Goal: Transaction & Acquisition: Purchase product/service

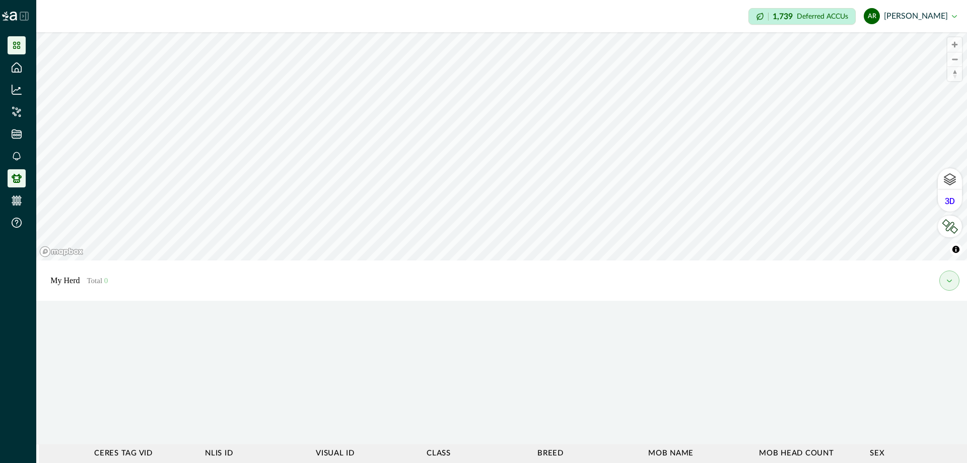
click at [21, 47] on icon at bounding box center [17, 45] width 10 height 10
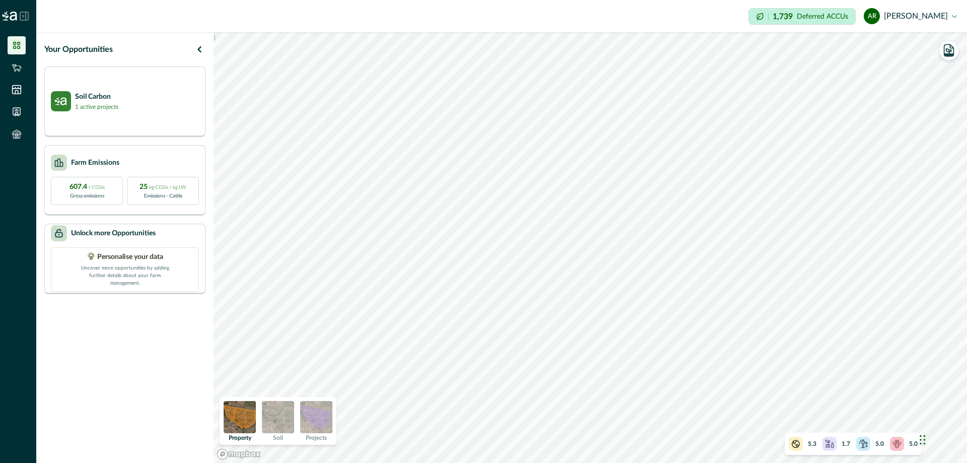
click at [275, 421] on img at bounding box center [278, 417] width 32 height 32
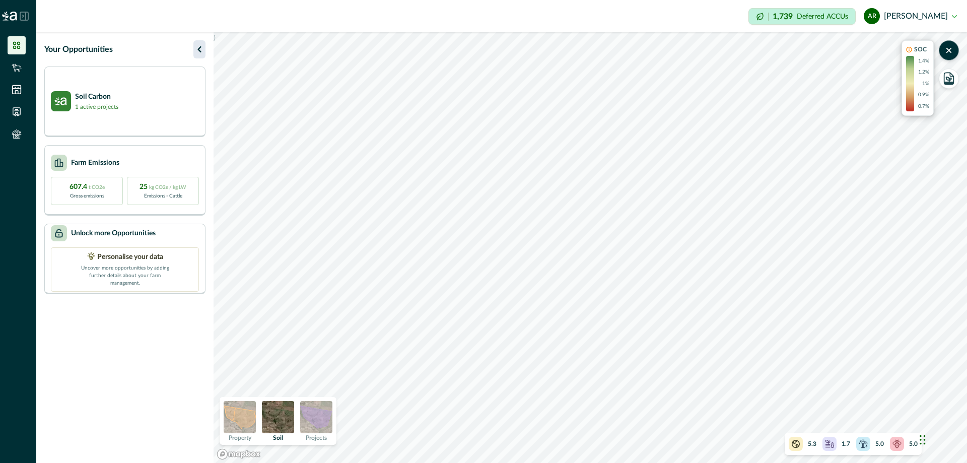
click at [202, 56] on button "button" at bounding box center [199, 49] width 12 height 18
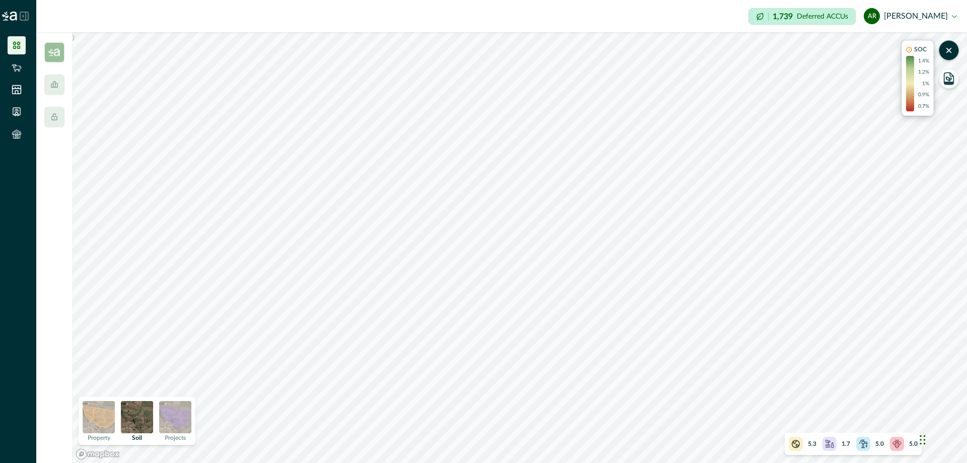
click at [792, 20] on p "1,739" at bounding box center [783, 17] width 20 height 8
click at [793, 13] on p "1,739" at bounding box center [783, 17] width 20 height 8
click at [764, 14] on div "1,739 Deferred ACCUs" at bounding box center [801, 16] width 107 height 17
click at [817, 14] on p "Deferred ACCUs" at bounding box center [822, 17] width 51 height 8
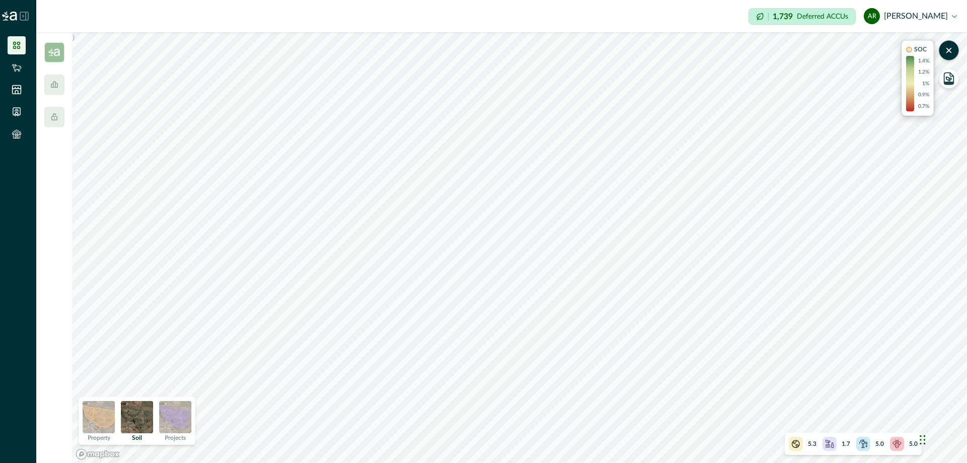
click at [848, 15] on p "Deferred ACCUs" at bounding box center [822, 17] width 51 height 8
drag, startPoint x: 861, startPoint y: 16, endPoint x: 851, endPoint y: 17, distance: 10.1
click at [856, 16] on div "1,739 Deferred ACCUs" at bounding box center [801, 16] width 107 height 17
click at [764, 16] on icon at bounding box center [760, 17] width 8 height 8
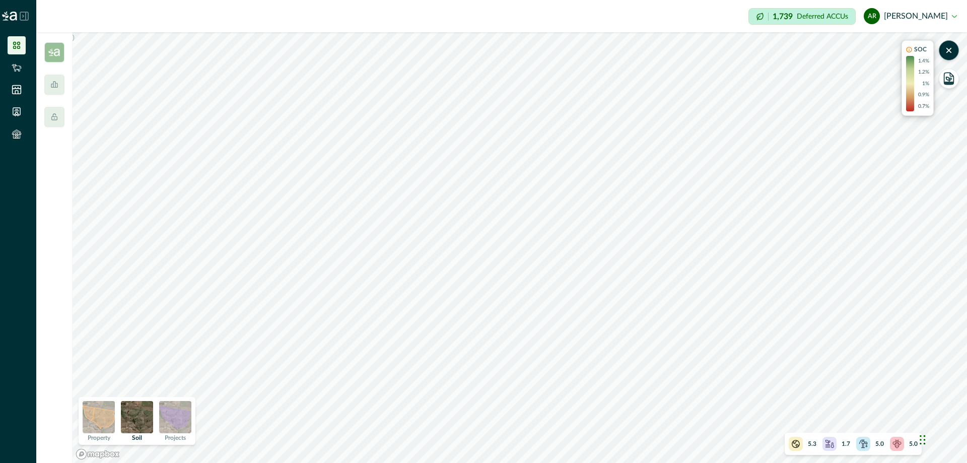
click at [785, 18] on p "1,739" at bounding box center [783, 17] width 20 height 8
click at [906, 15] on button "ar [PERSON_NAME]" at bounding box center [910, 16] width 93 height 24
click at [843, 18] on p "Deferred ACCUs" at bounding box center [822, 17] width 51 height 8
click at [952, 51] on icon "button" at bounding box center [949, 50] width 10 height 10
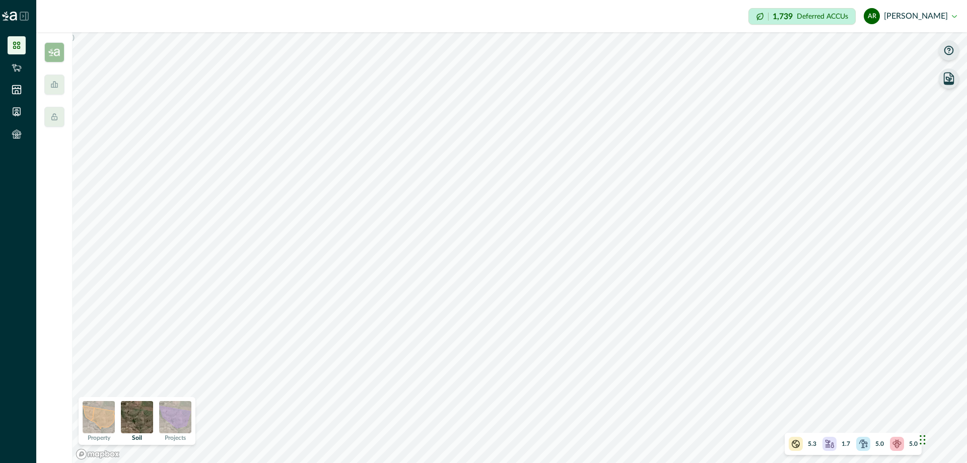
click at [950, 82] on icon "button" at bounding box center [948, 83] width 9 height 3
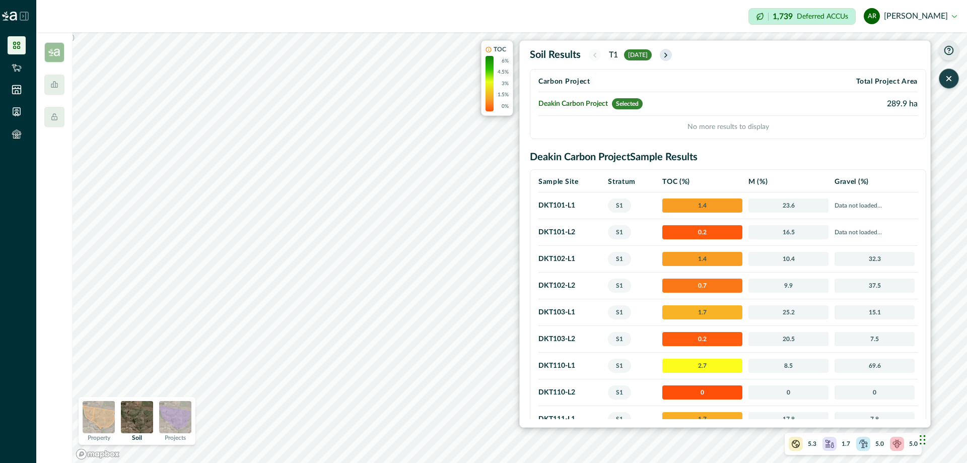
click at [670, 53] on icon "button" at bounding box center [666, 55] width 8 height 9
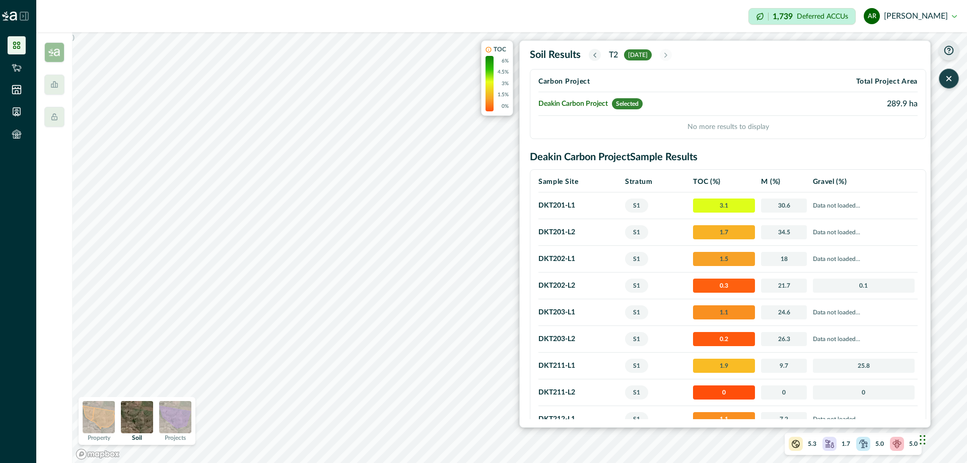
click at [596, 52] on icon "button" at bounding box center [595, 55] width 8 height 9
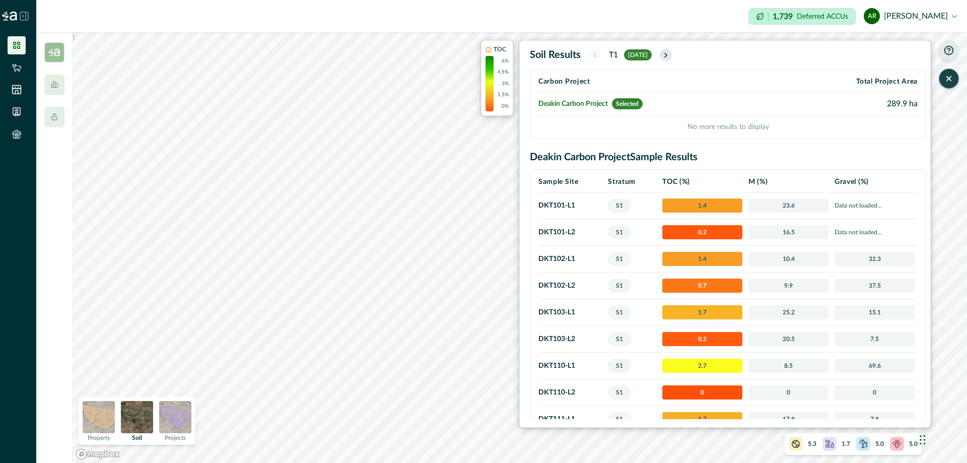
click at [669, 57] on icon "button" at bounding box center [666, 55] width 8 height 9
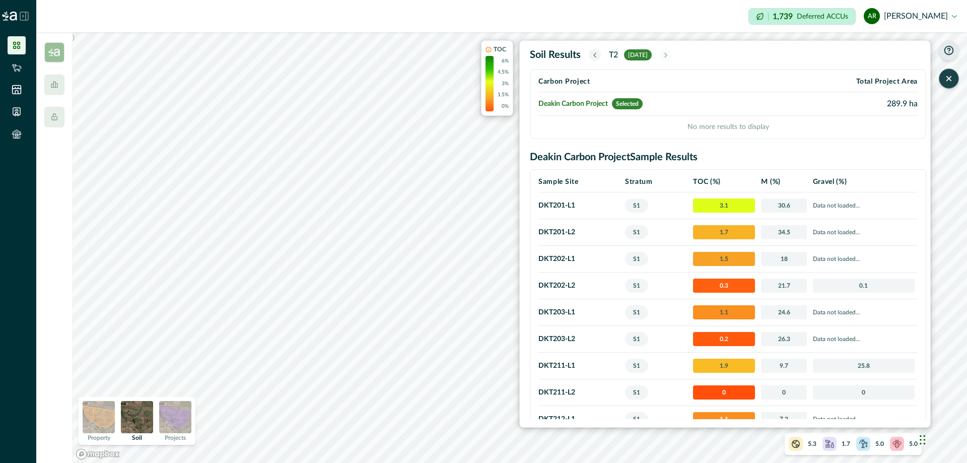
click at [594, 54] on icon "button" at bounding box center [595, 55] width 8 height 9
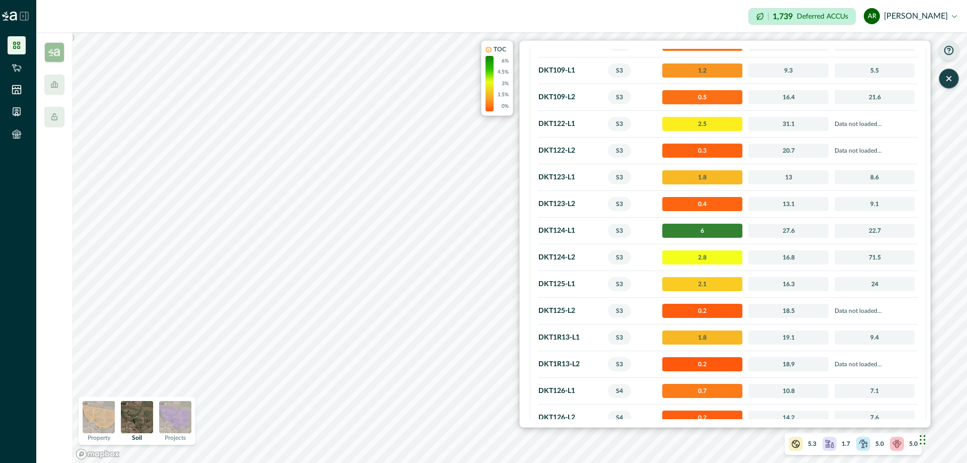
scroll to position [1058, 0]
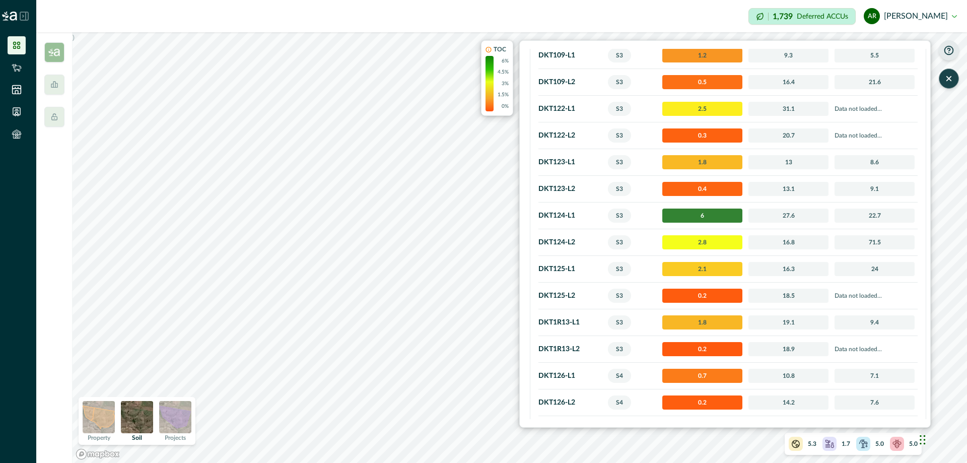
click at [705, 215] on span "6" at bounding box center [702, 216] width 80 height 14
click at [559, 217] on td "DKT124 - L1" at bounding box center [571, 215] width 66 height 27
click at [944, 80] on icon "button" at bounding box center [949, 79] width 10 height 10
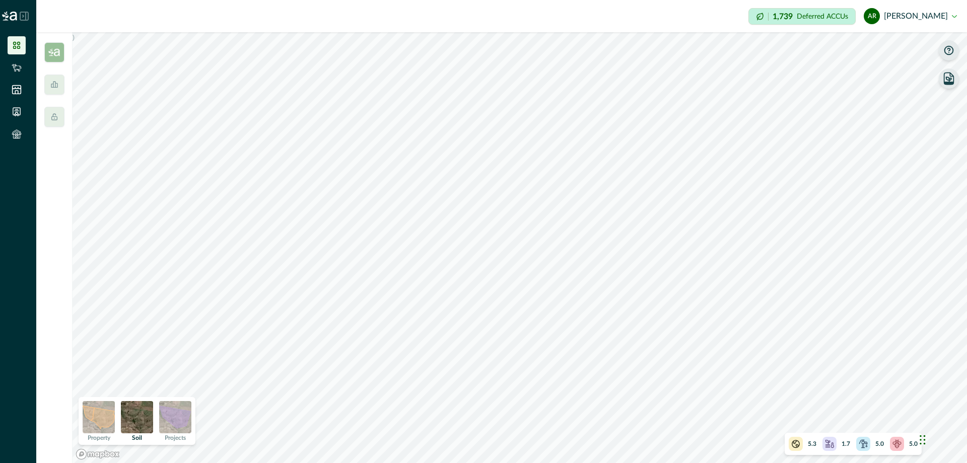
click at [944, 80] on icon "button" at bounding box center [949, 79] width 10 height 12
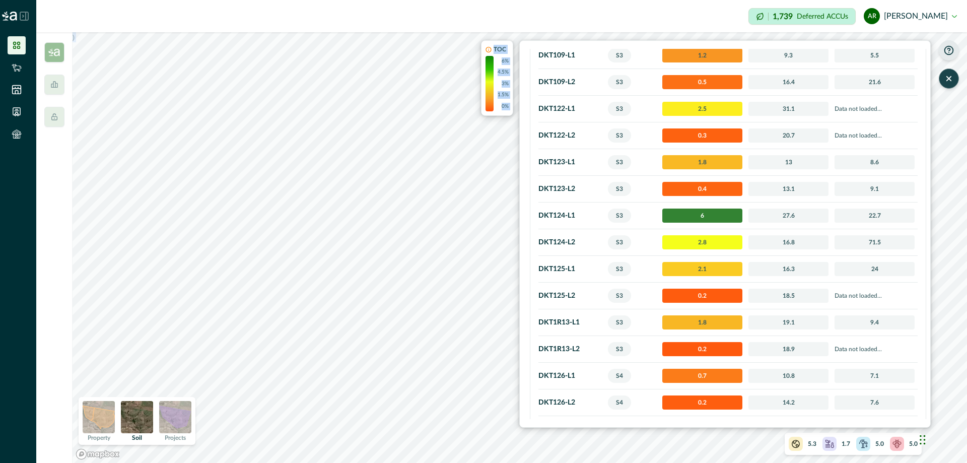
click at [439, 300] on div ") TOC 6% 4.5% 3% 1.5% 0% Soil Results T[DATE] Carbon Project Total Project Area…" at bounding box center [520, 247] width 894 height 431
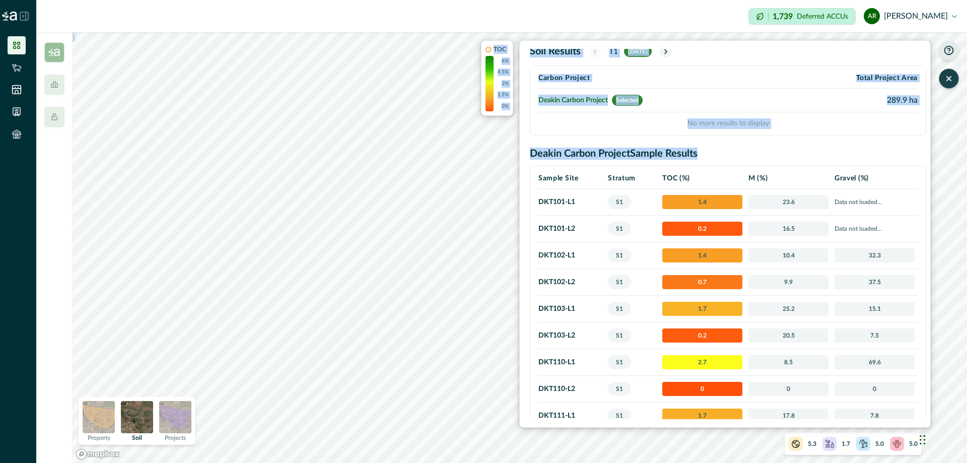
scroll to position [0, 0]
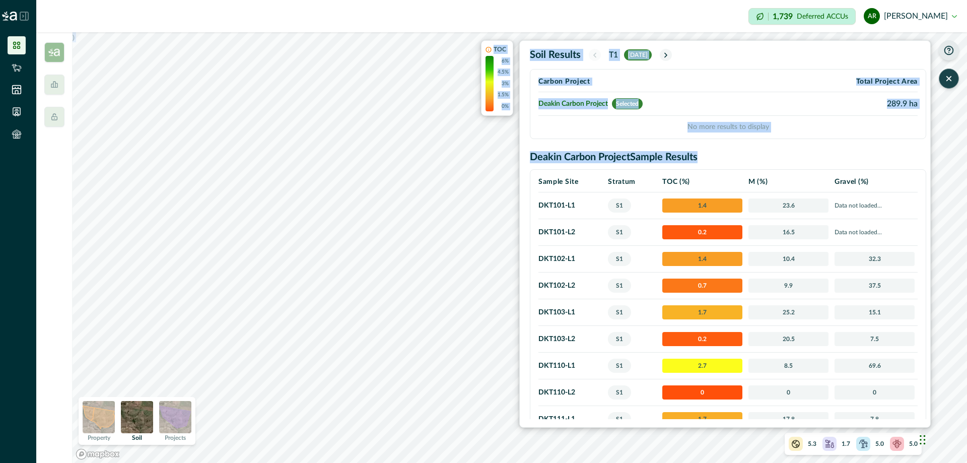
click at [727, 56] on div "Soil Results T[DATE]" at bounding box center [728, 55] width 396 height 12
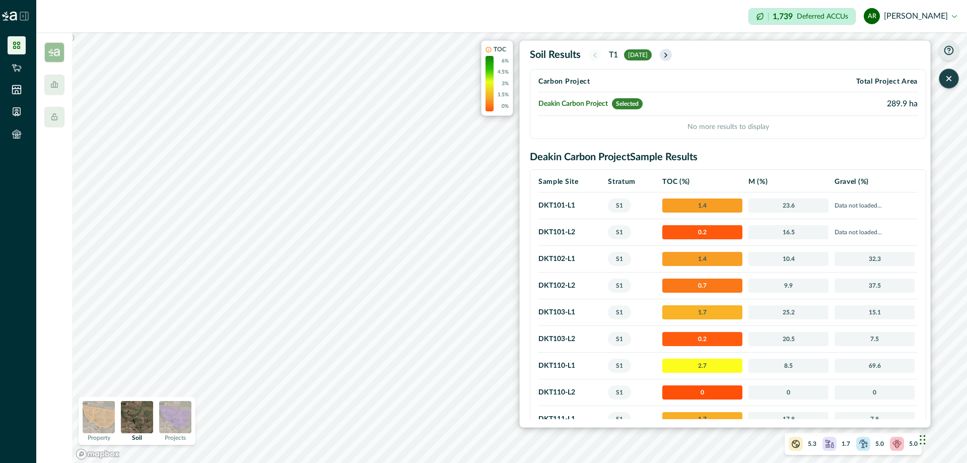
click at [670, 52] on icon "button" at bounding box center [666, 55] width 8 height 9
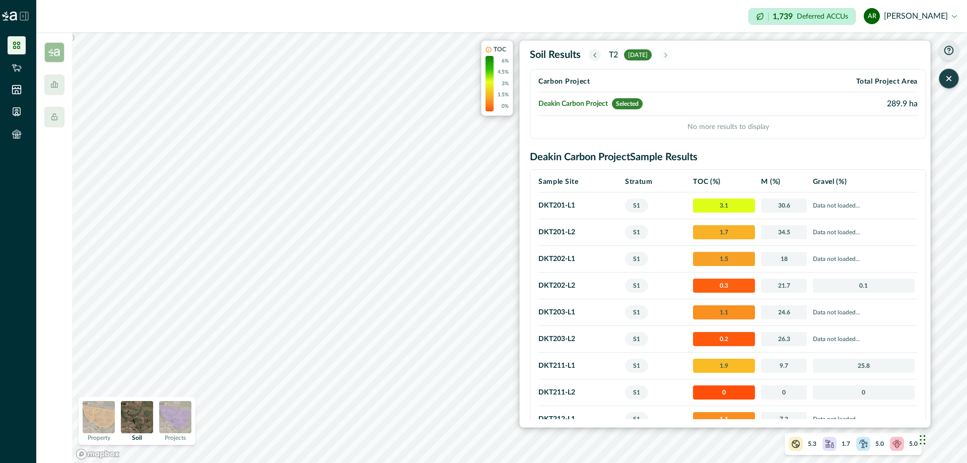
click at [592, 56] on icon "button" at bounding box center [595, 55] width 8 height 9
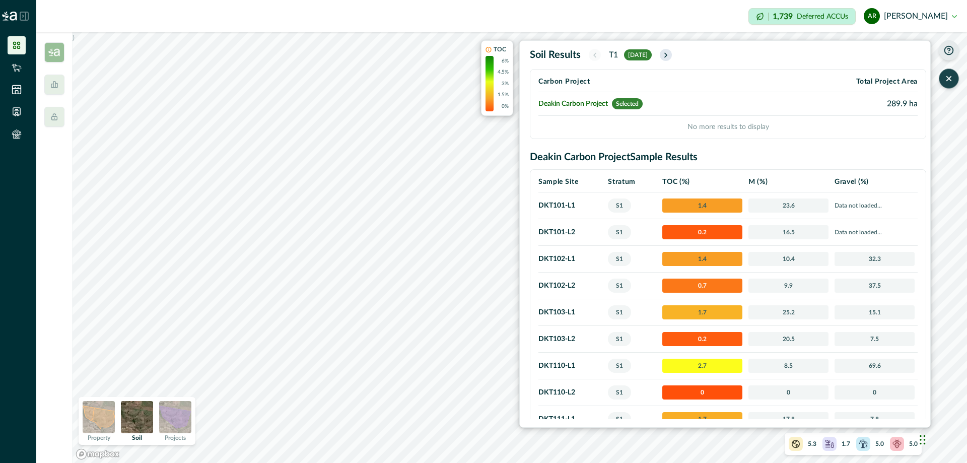
click at [670, 54] on icon "button" at bounding box center [666, 55] width 8 height 9
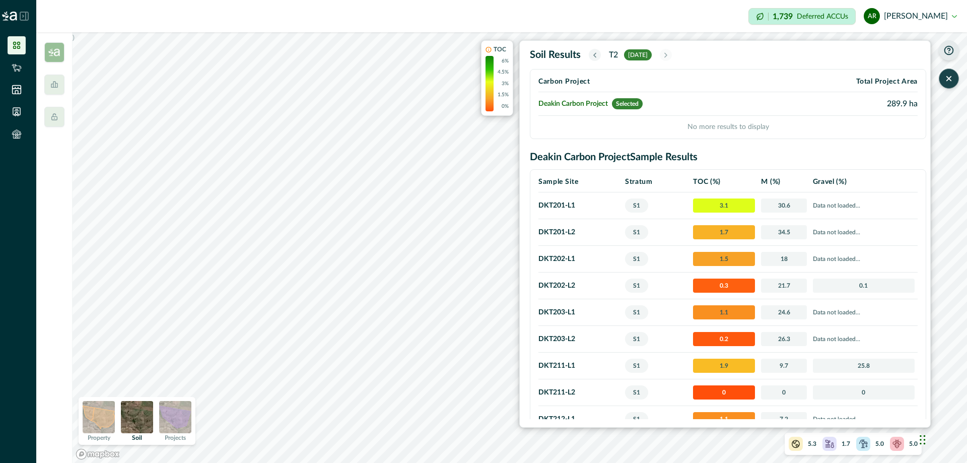
click at [587, 57] on div "Soil Results T[DATE]" at bounding box center [728, 55] width 396 height 12
click at [598, 58] on icon "button" at bounding box center [595, 55] width 8 height 9
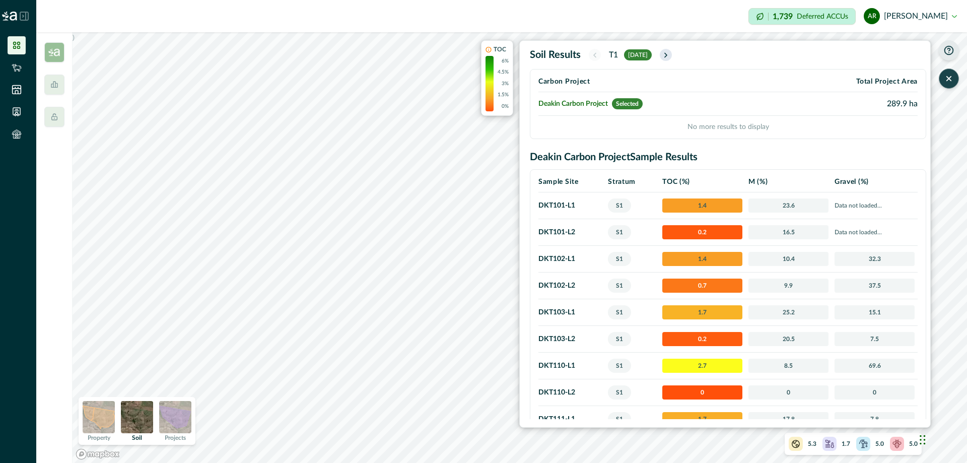
click at [670, 53] on icon "button" at bounding box center [666, 55] width 8 height 9
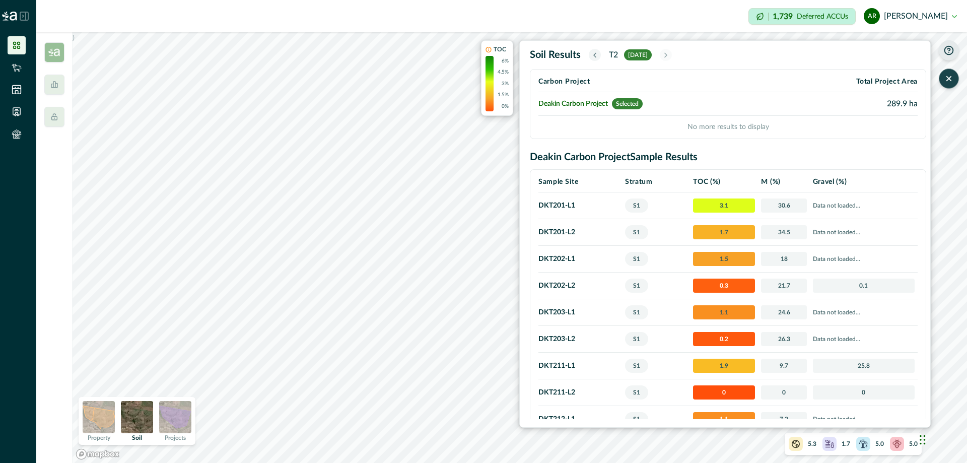
click at [626, 105] on span "Selected" at bounding box center [627, 103] width 31 height 11
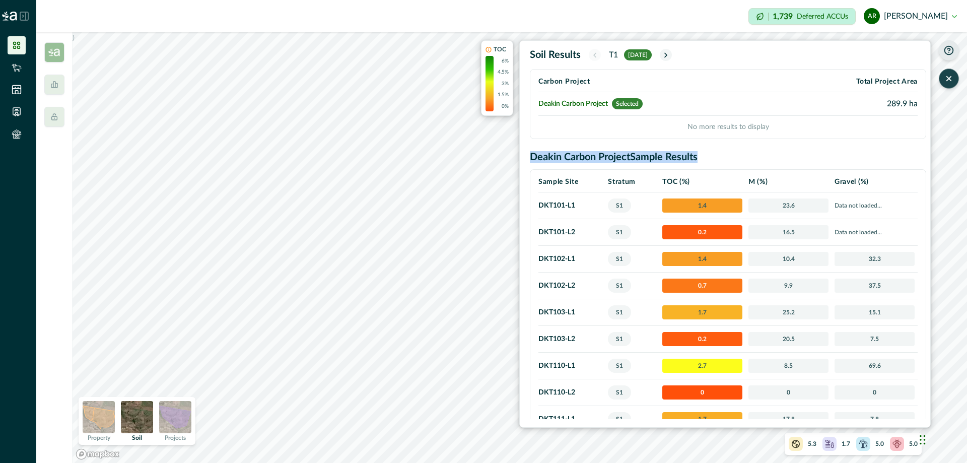
click at [931, 355] on div ") TOC 6% 4.5% 3% 1.5% 0% Soil Results T[DATE] Carbon Project Total Project Area…" at bounding box center [520, 247] width 894 height 431
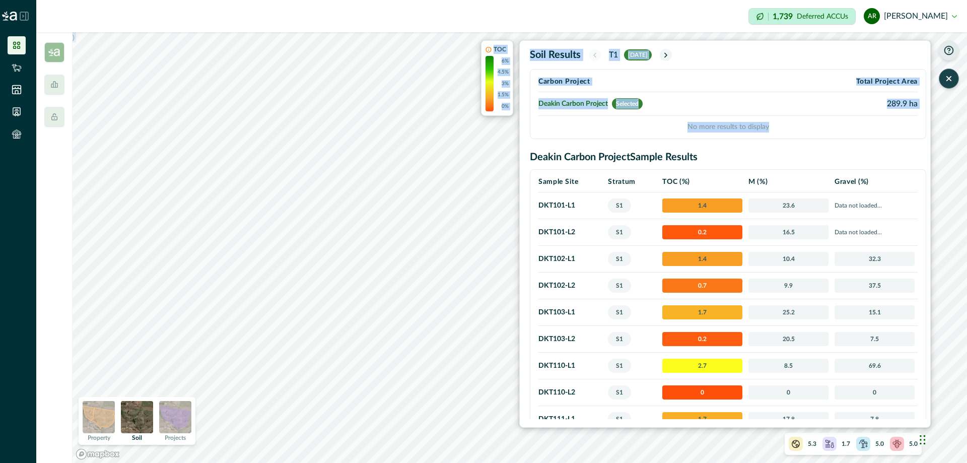
click at [950, 81] on icon "button" at bounding box center [949, 79] width 10 height 10
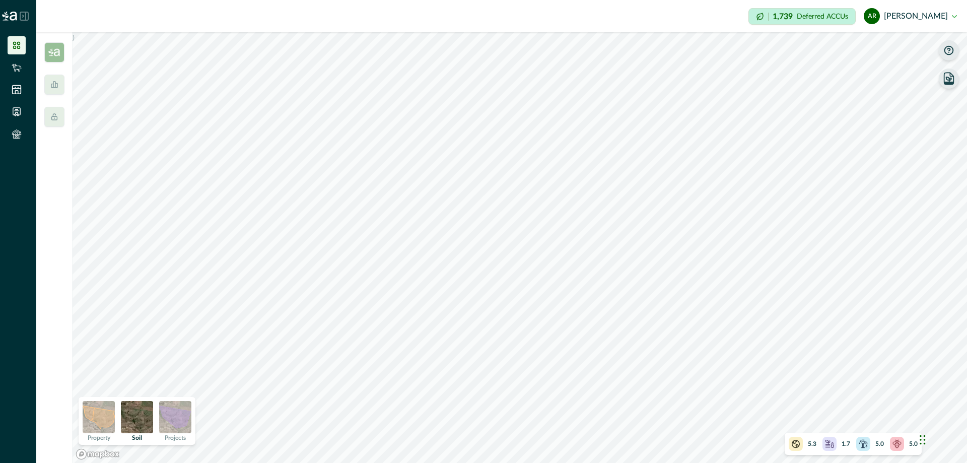
click at [66, 18] on div "Impersonation Mode 1,739 Deferred ACCUs ar [PERSON_NAME] Sign out" at bounding box center [501, 16] width 931 height 32
click at [18, 49] on icon at bounding box center [17, 45] width 10 height 10
click at [26, 14] on icon at bounding box center [24, 16] width 8 height 8
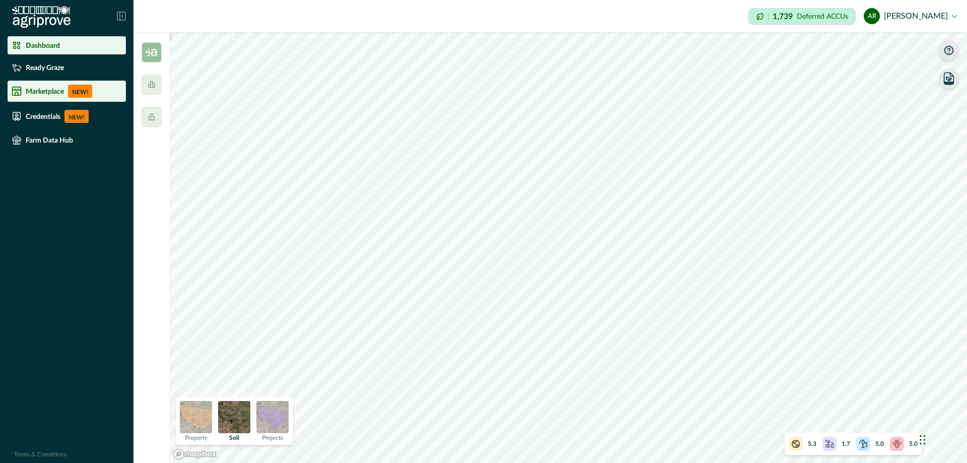
click at [49, 92] on p "Marketplace" at bounding box center [45, 91] width 38 height 8
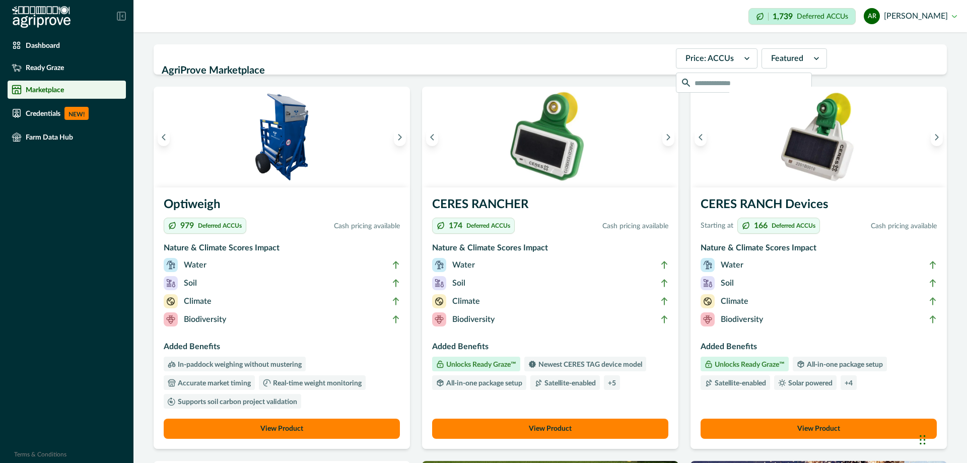
click at [698, 60] on div at bounding box center [709, 58] width 48 height 14
click at [240, 226] on p "Deferred ACCUs" at bounding box center [220, 226] width 44 height 6
